Goal: Transaction & Acquisition: Purchase product/service

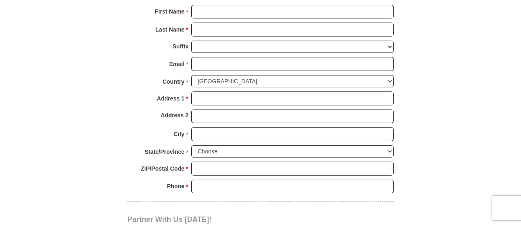
scroll to position [615, 0]
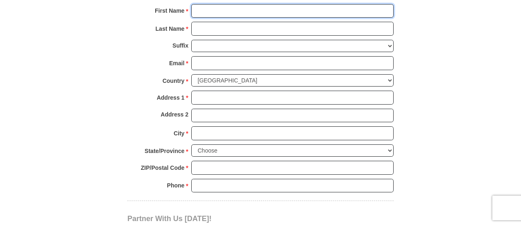
click at [240, 11] on input "First Name *" at bounding box center [292, 11] width 202 height 14
type input "Octavia"
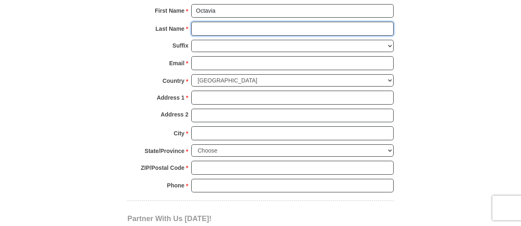
click at [215, 29] on input "Last Name *" at bounding box center [292, 29] width 202 height 14
type input "[PERSON_NAME]"
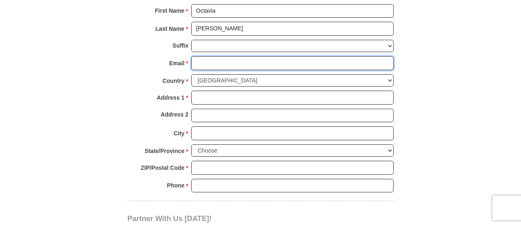
click at [216, 62] on input "Email *" at bounding box center [292, 63] width 202 height 14
type input "[PERSON_NAME][EMAIL_ADDRESS][DOMAIN_NAME]"
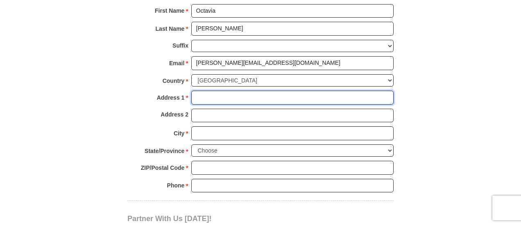
type input "[STREET_ADDRESS][PERSON_NAME]"
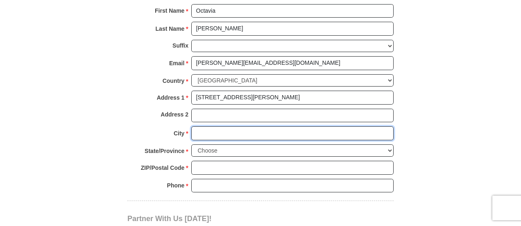
type input "[GEOGRAPHIC_DATA]"
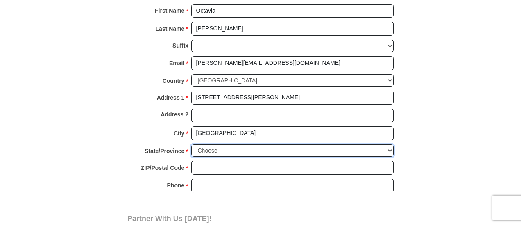
select select "[GEOGRAPHIC_DATA]"
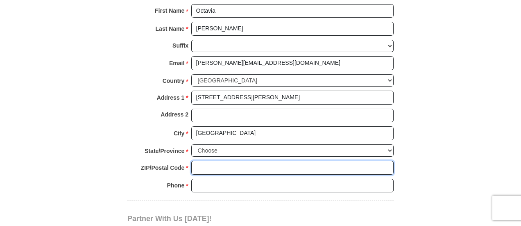
type input "76102"
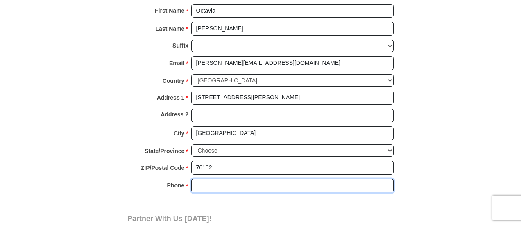
type input "4694427992"
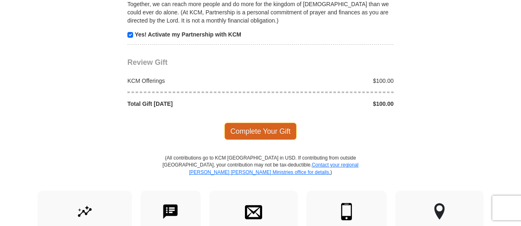
scroll to position [861, 0]
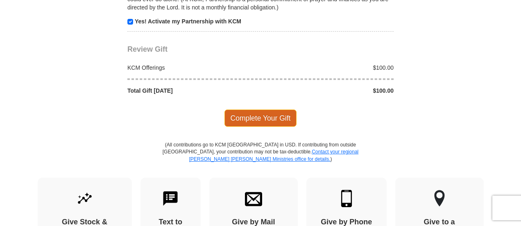
click at [240, 115] on span "Complete Your Gift" at bounding box center [261, 117] width 73 height 17
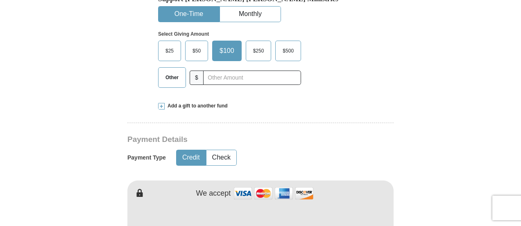
scroll to position [283, 0]
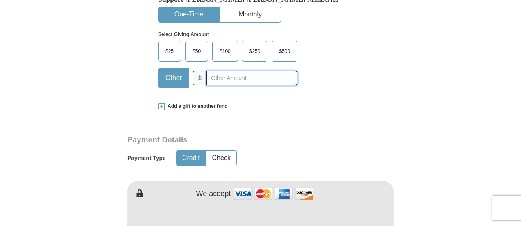
click at [216, 79] on input "text" at bounding box center [252, 78] width 91 height 14
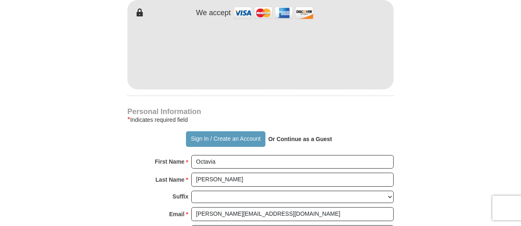
scroll to position [488, 0]
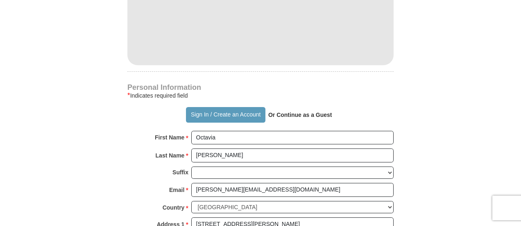
type input "45"
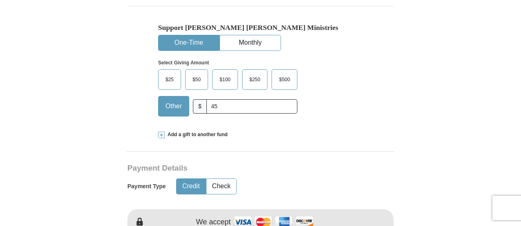
scroll to position [242, 0]
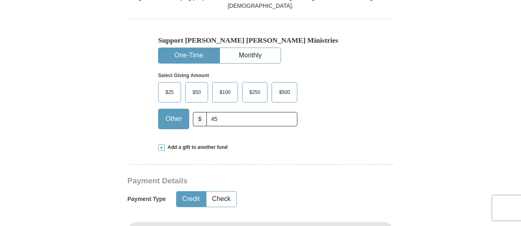
click at [202, 55] on button "One-Time" at bounding box center [189, 55] width 61 height 15
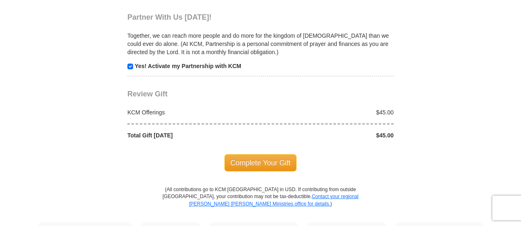
scroll to position [857, 0]
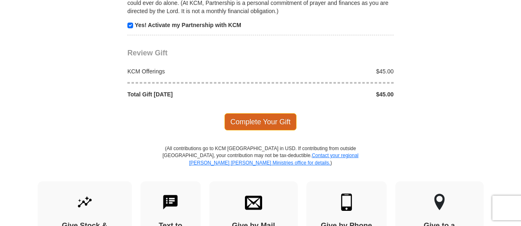
click at [262, 117] on span "Complete Your Gift" at bounding box center [261, 121] width 73 height 17
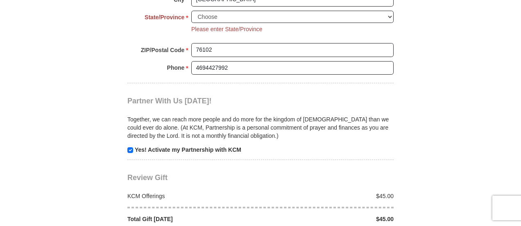
scroll to position [746, 0]
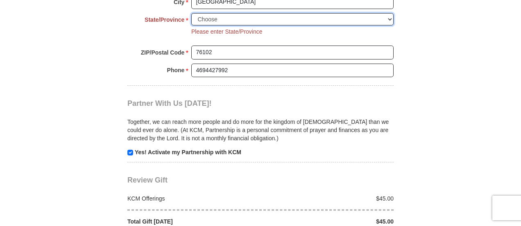
click at [389, 15] on select "Choose [US_STATE] [US_STATE] [US_STATE] [US_STATE] [US_STATE] Armed Forces Amer…" at bounding box center [292, 19] width 202 height 13
select select "[GEOGRAPHIC_DATA]"
click at [191, 13] on select "Choose [US_STATE] [US_STATE] [US_STATE] [US_STATE] [US_STATE] Armed Forces Amer…" at bounding box center [292, 19] width 202 height 13
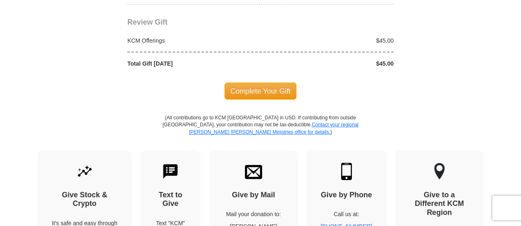
scroll to position [828, 0]
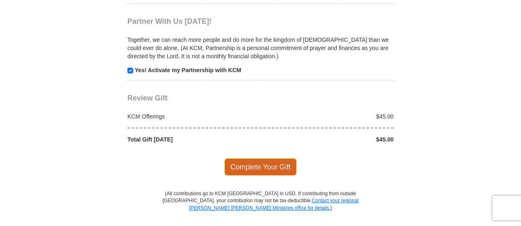
click at [264, 160] on span "Complete Your Gift" at bounding box center [261, 166] width 73 height 17
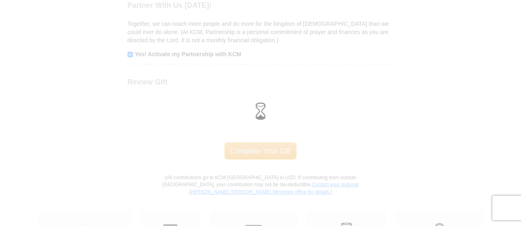
scroll to position [812, 0]
